Goal: Entertainment & Leisure: Consume media (video, audio)

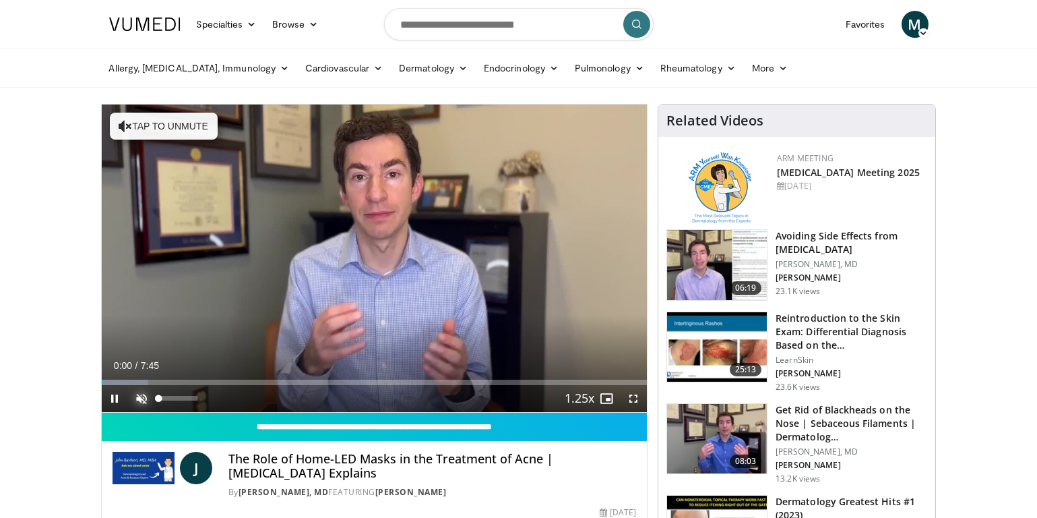
click at [135, 396] on span "Video Player" at bounding box center [142, 398] width 27 height 27
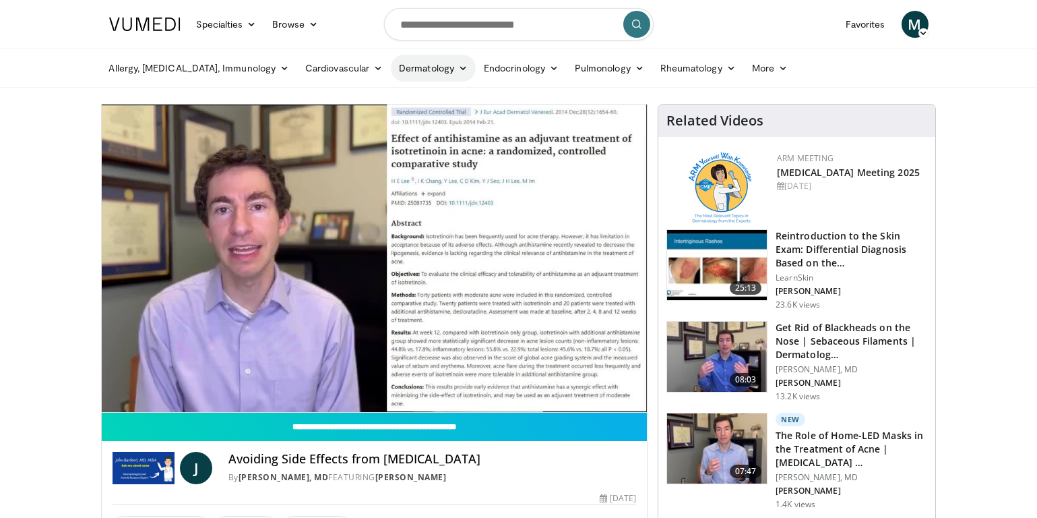
click at [391, 70] on link "Dermatology" at bounding box center [433, 68] width 85 height 27
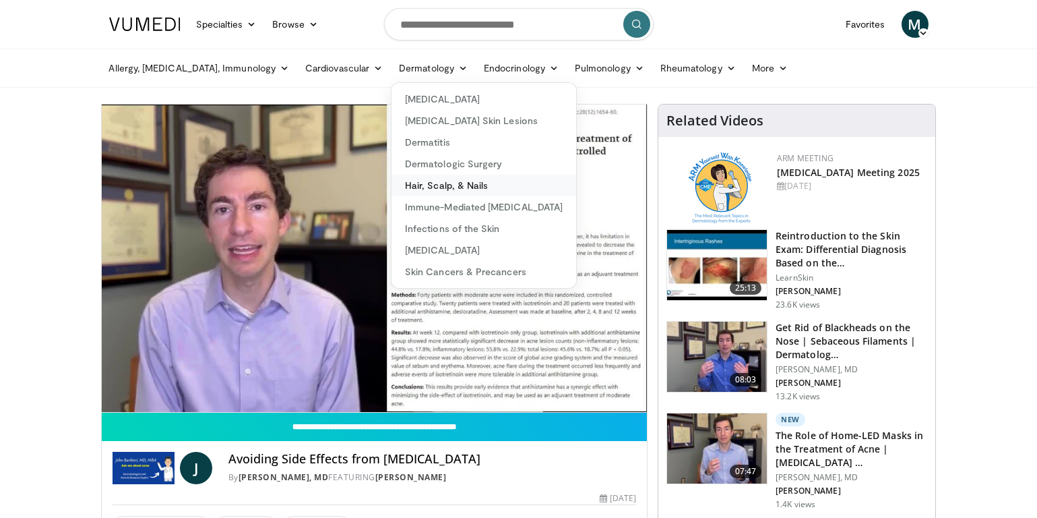
click at [392, 183] on link "Hair, Scalp, & Nails" at bounding box center [484, 186] width 185 height 22
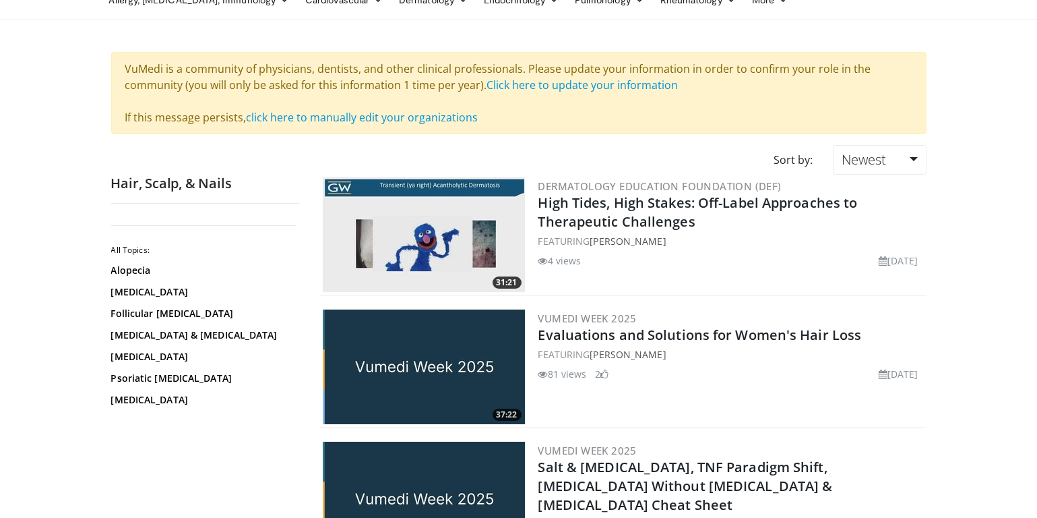
scroll to position [135, 0]
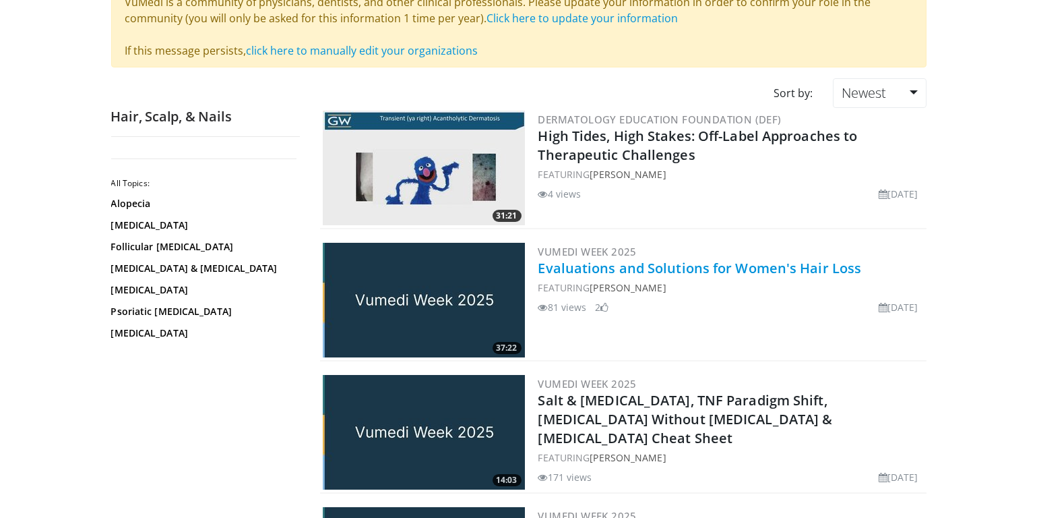
click at [587, 266] on link "Evaluations and Solutions for Women's Hair Loss" at bounding box center [701, 268] width 324 height 18
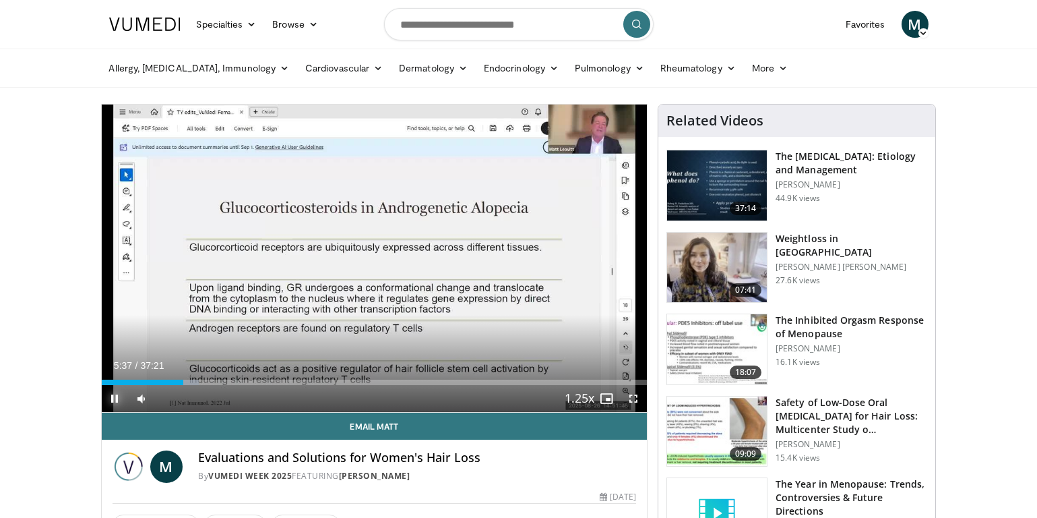
click at [115, 400] on span "Video Player" at bounding box center [115, 398] width 27 height 27
click at [117, 398] on span "Video Player" at bounding box center [115, 398] width 27 height 27
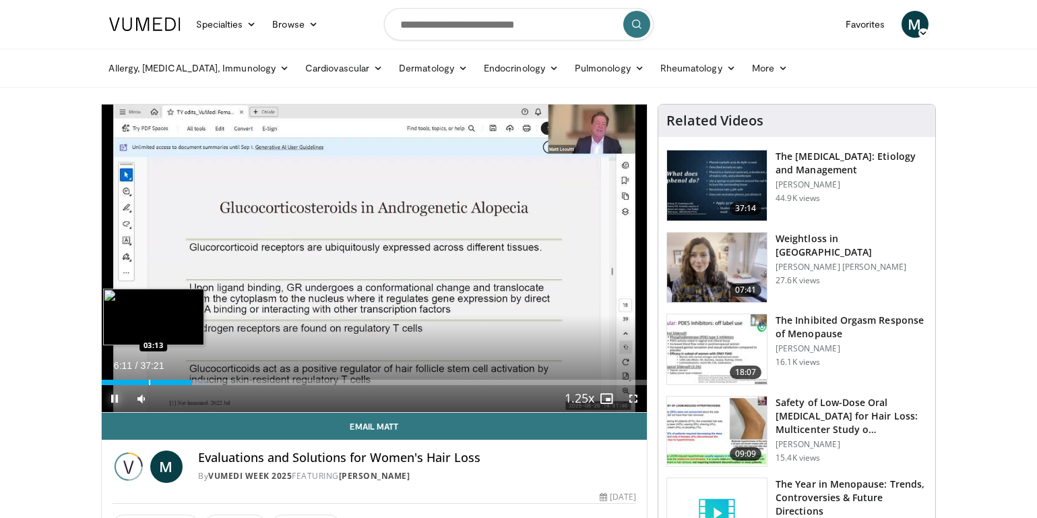
click at [148, 377] on div "Loaded : 19.47% 06:11 03:13" at bounding box center [375, 378] width 546 height 13
click at [137, 383] on div "Loaded : 0.00% 03:16 02:32" at bounding box center [375, 381] width 546 height 5
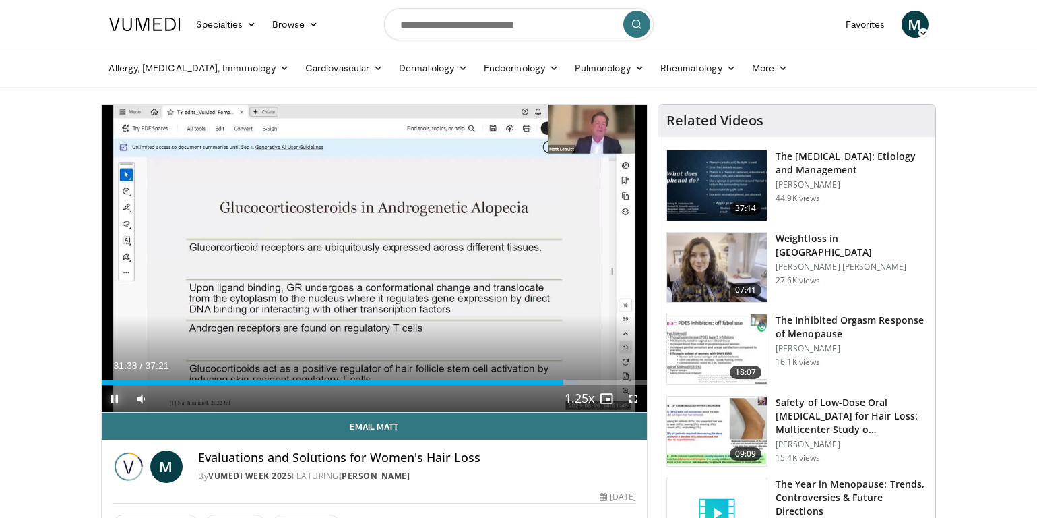
click at [115, 395] on span "Video Player" at bounding box center [115, 398] width 27 height 27
